Goal: Register for event/course

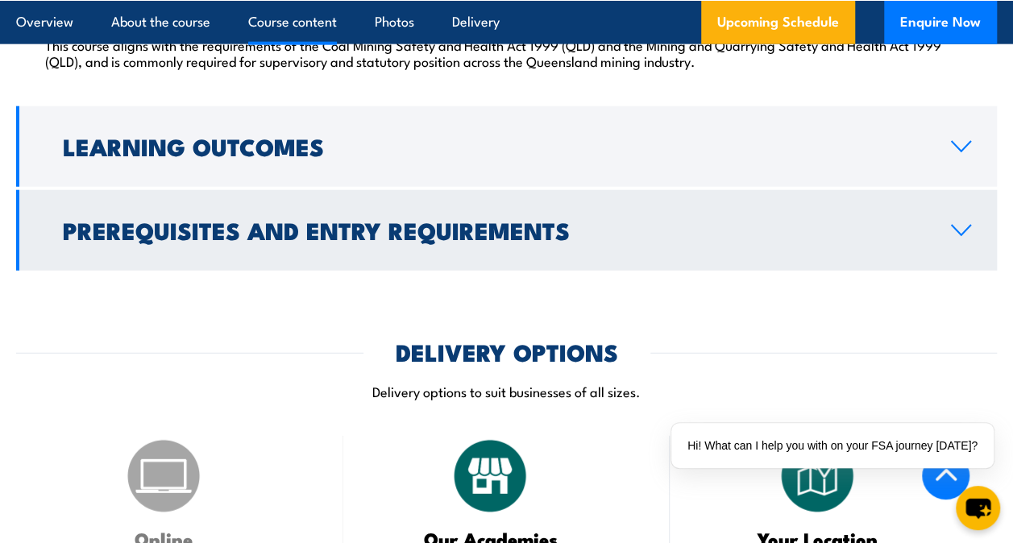
scroll to position [1981, 0]
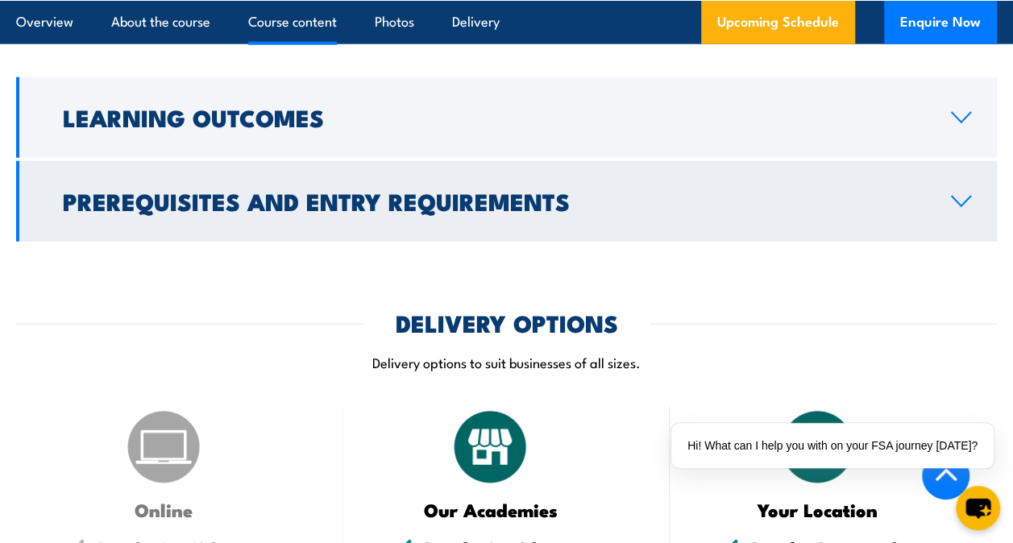
click at [504, 211] on h2 "Prerequisites and Entry Requirements" at bounding box center [494, 200] width 862 height 21
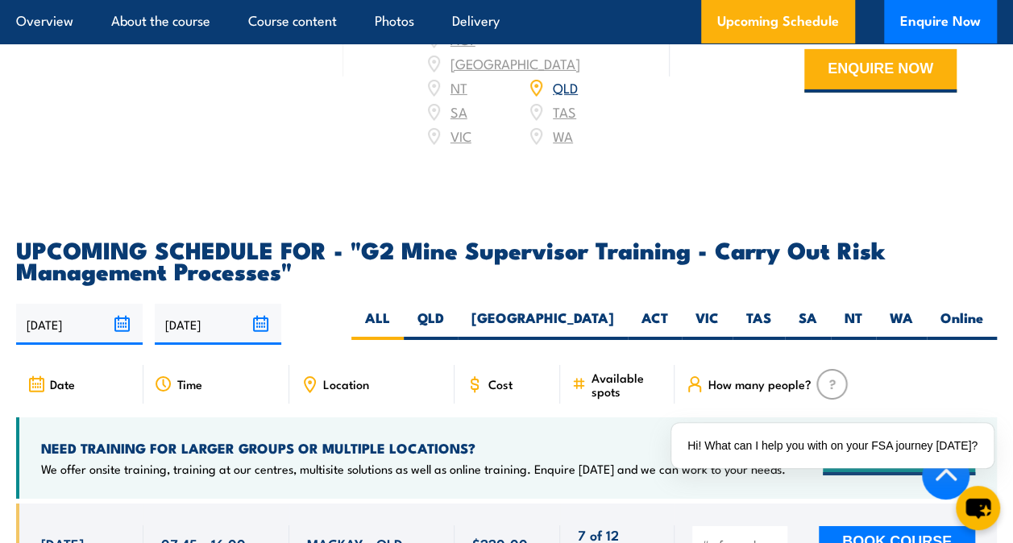
scroll to position [2656, 0]
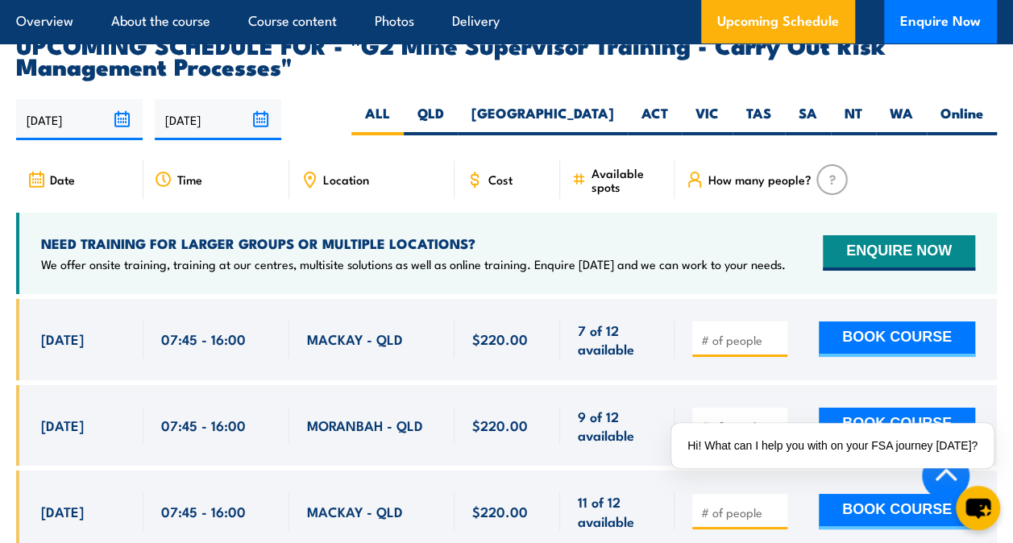
scroll to position [2725, 0]
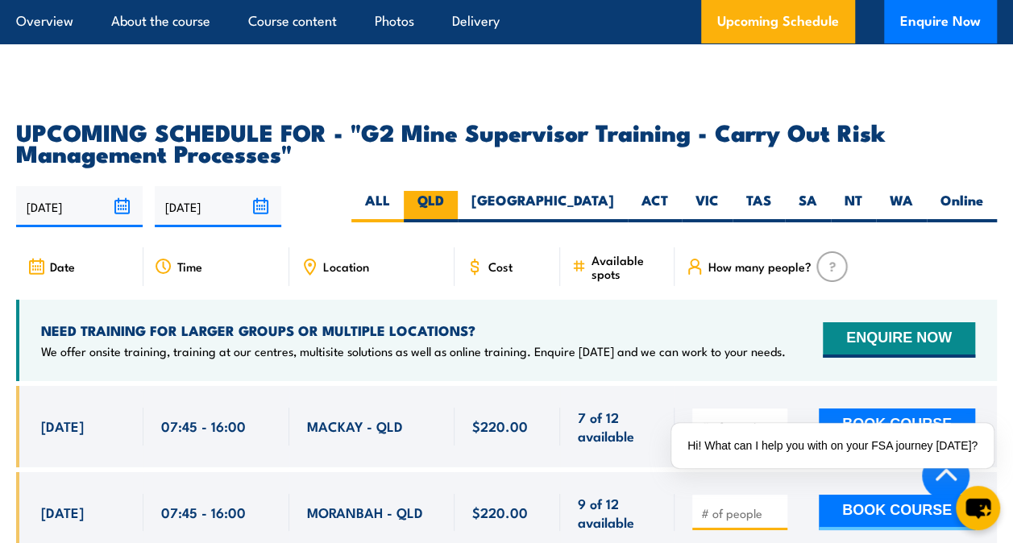
click at [458, 212] on label "QLD" at bounding box center [431, 206] width 54 height 31
click at [455, 201] on input "QLD" at bounding box center [449, 196] width 10 height 10
radio input "true"
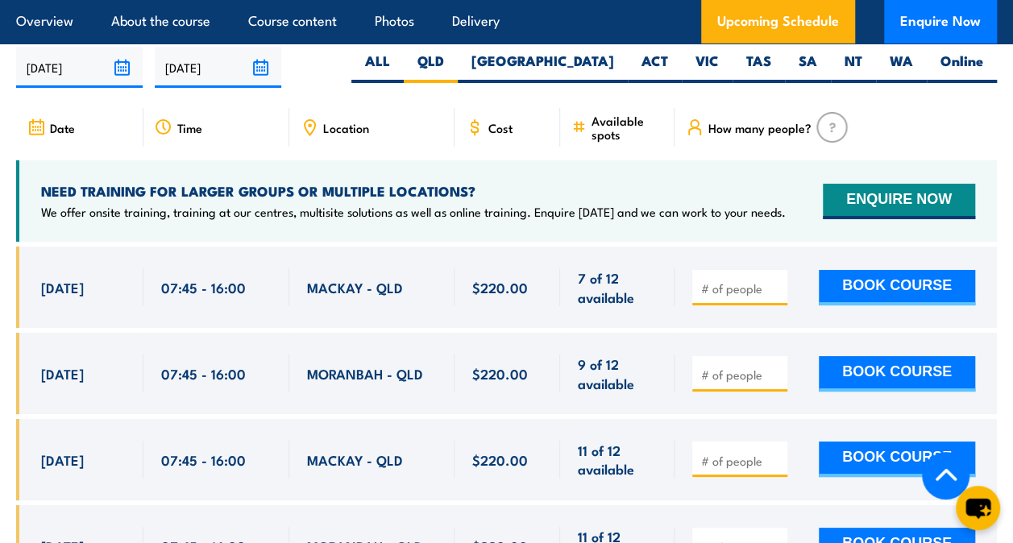
scroll to position [2917, 0]
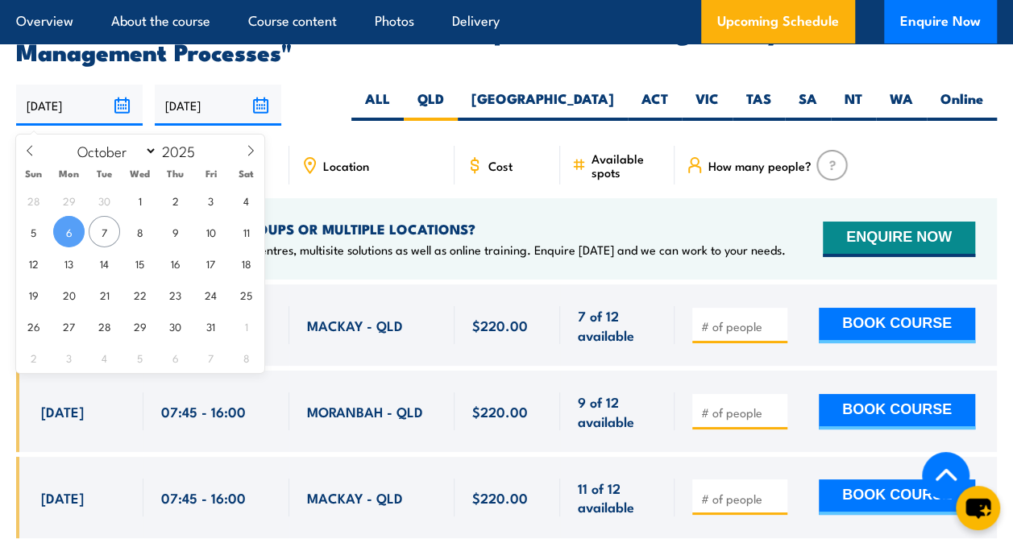
click at [118, 114] on input "[DATE]" at bounding box center [79, 105] width 127 height 41
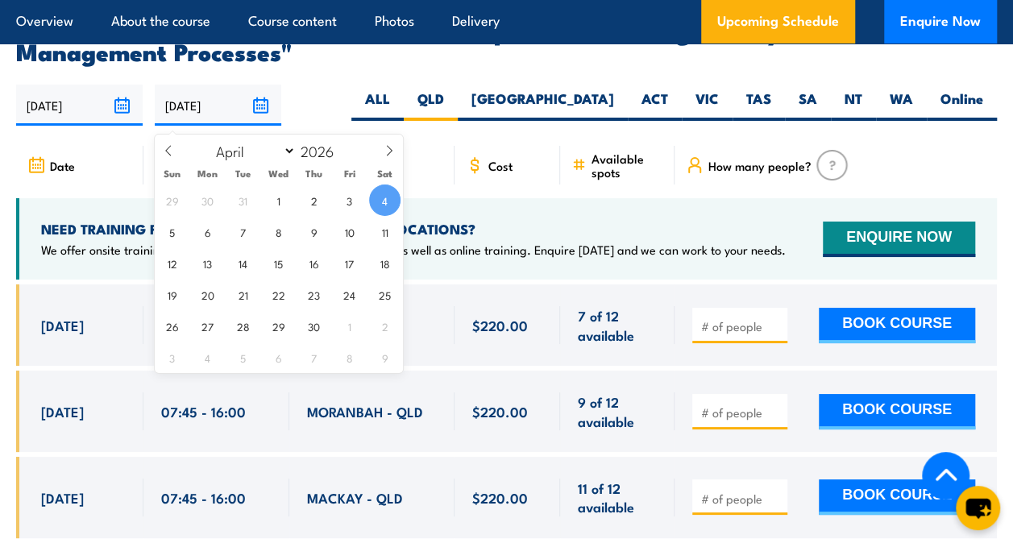
click at [260, 115] on input "04/04/2026" at bounding box center [218, 105] width 127 height 41
click at [351, 239] on span "10" at bounding box center [349, 231] width 31 height 31
type input "10/04/2026"
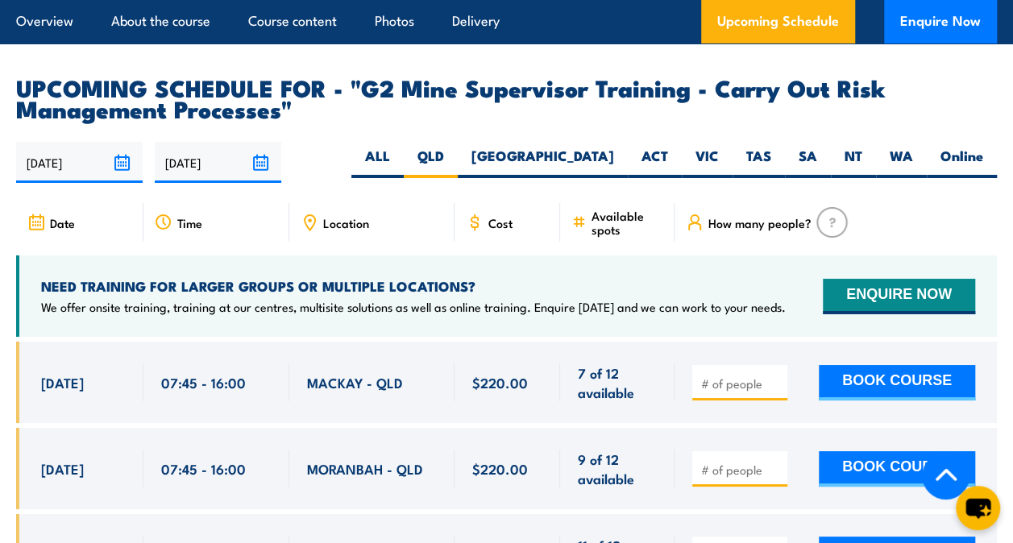
scroll to position [2852, 0]
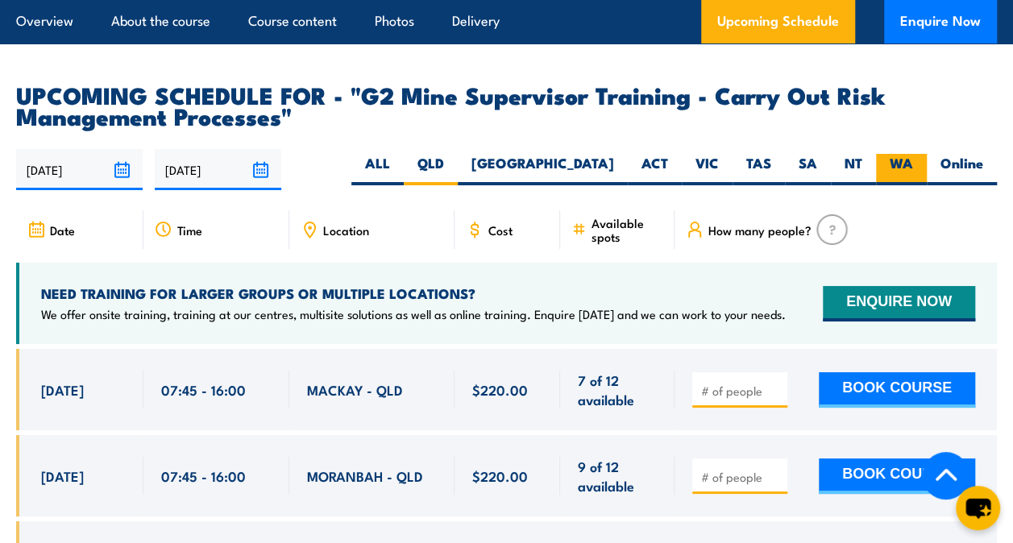
click at [893, 163] on label "WA" at bounding box center [901, 169] width 51 height 31
click at [913, 163] on input "WA" at bounding box center [918, 159] width 10 height 10
radio input "true"
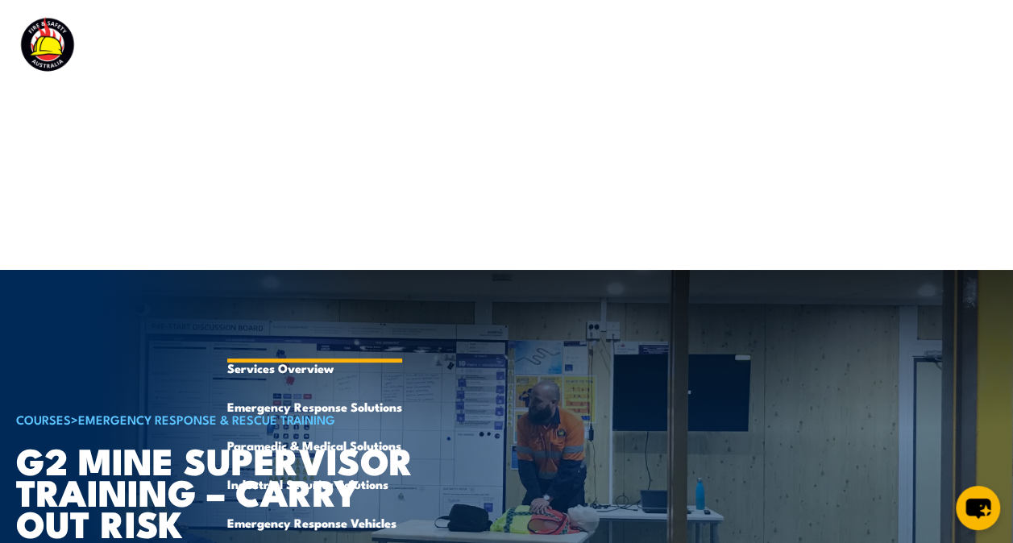
click at [255, 78] on link "Emergency Response Services" at bounding box center [314, 213] width 175 height 271
